Goal: Information Seeking & Learning: Learn about a topic

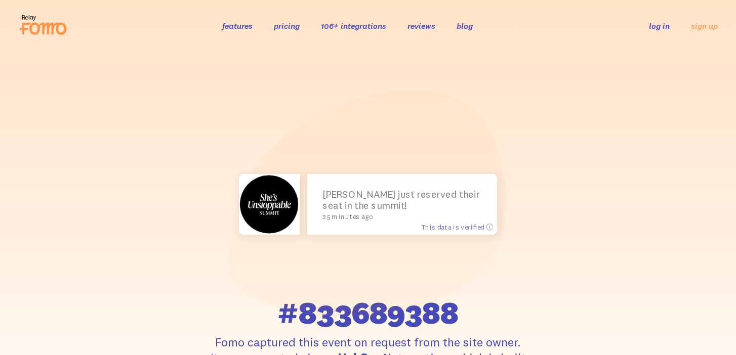
click at [50, 32] on icon at bounding box center [43, 24] width 50 height 25
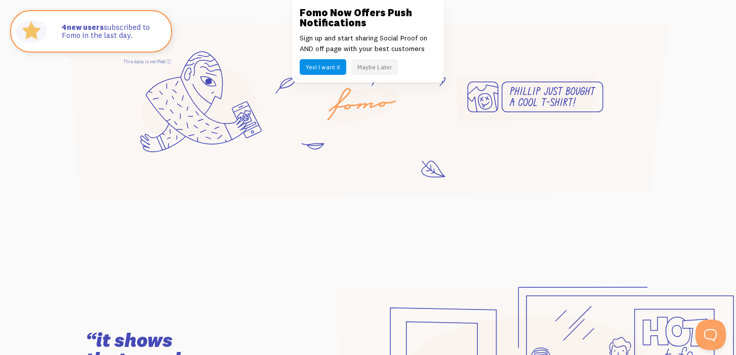
scroll to position [773, 0]
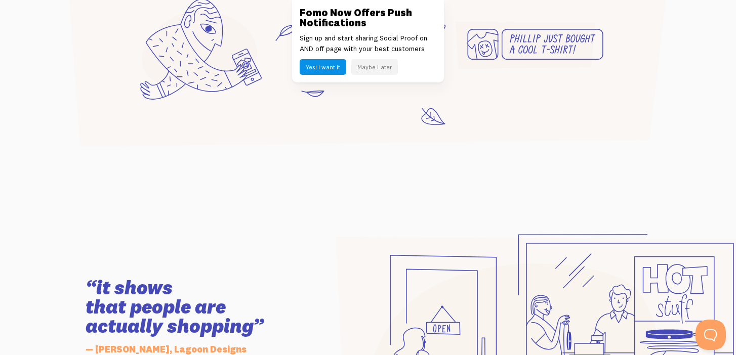
scroll to position [505, 0]
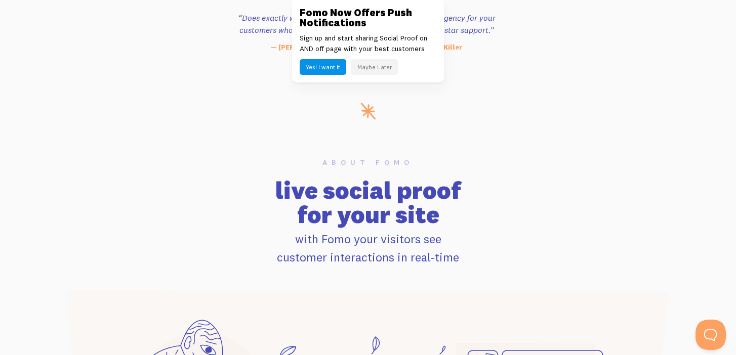
click at [370, 66] on button "Maybe Later" at bounding box center [374, 67] width 47 height 16
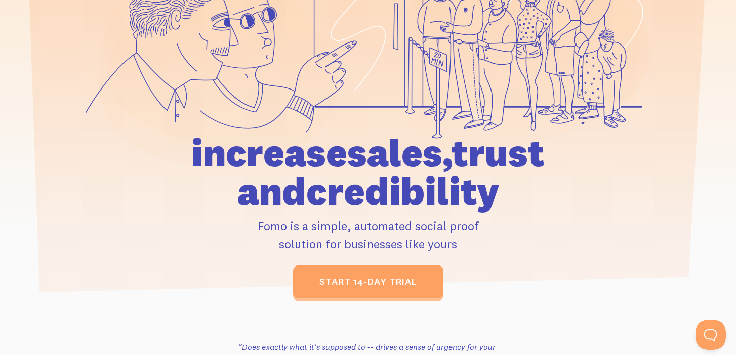
scroll to position [0, 0]
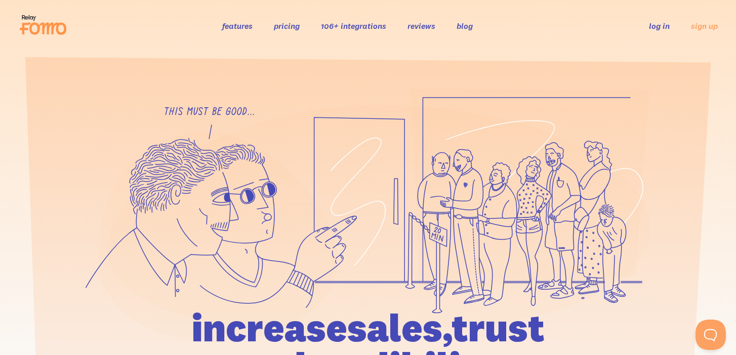
click at [294, 26] on link "pricing" at bounding box center [287, 26] width 26 height 10
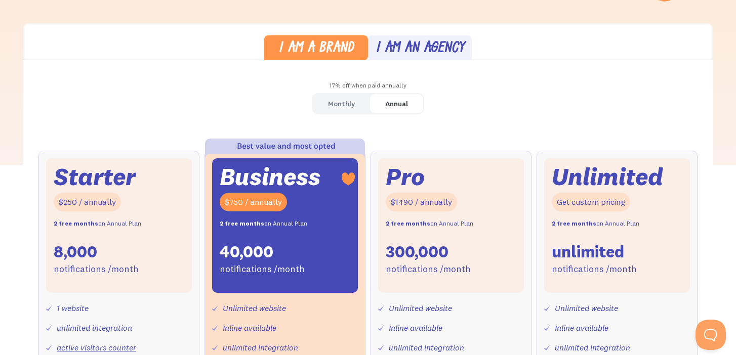
scroll to position [260, 0]
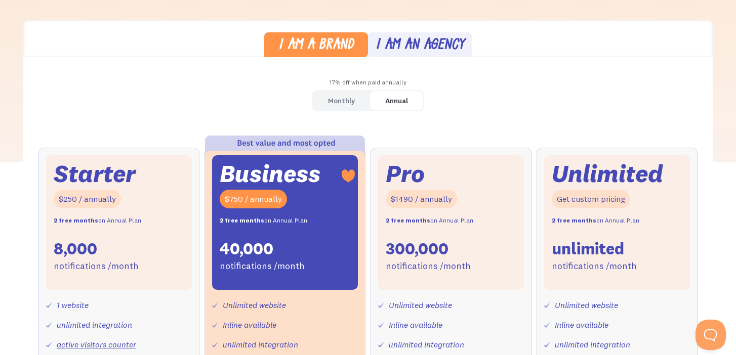
click at [345, 94] on div "Monthly" at bounding box center [341, 101] width 27 height 15
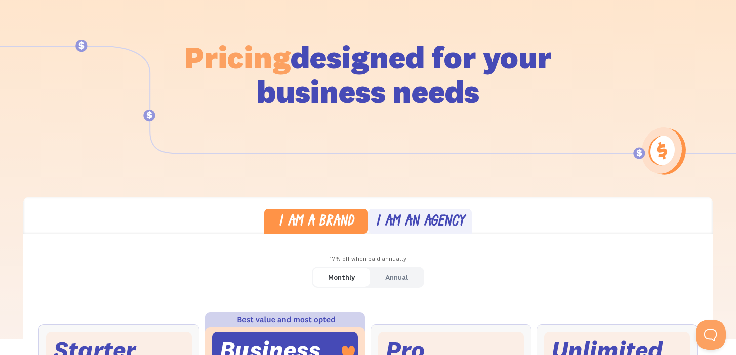
scroll to position [0, 0]
